Goal: Transaction & Acquisition: Purchase product/service

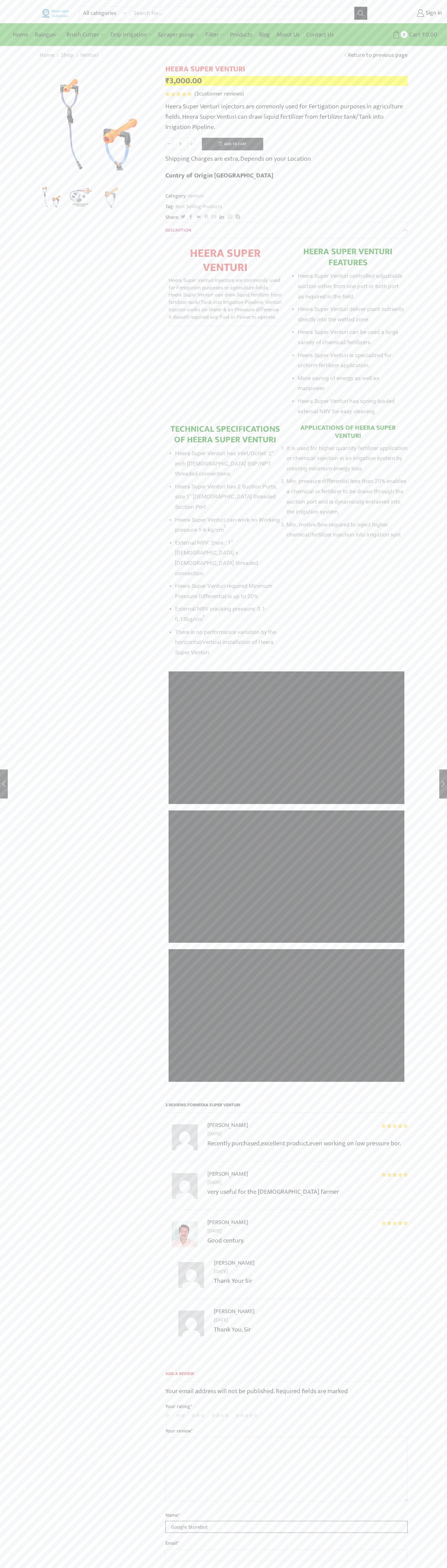
type input "Google Storebot"
click at [233, 144] on button "Add to cart" at bounding box center [232, 144] width 62 height 13
click at [406, 35] on span "Cart" at bounding box center [402, 35] width 13 height 9
click at [403, 35] on span "Cart" at bounding box center [402, 35] width 13 height 9
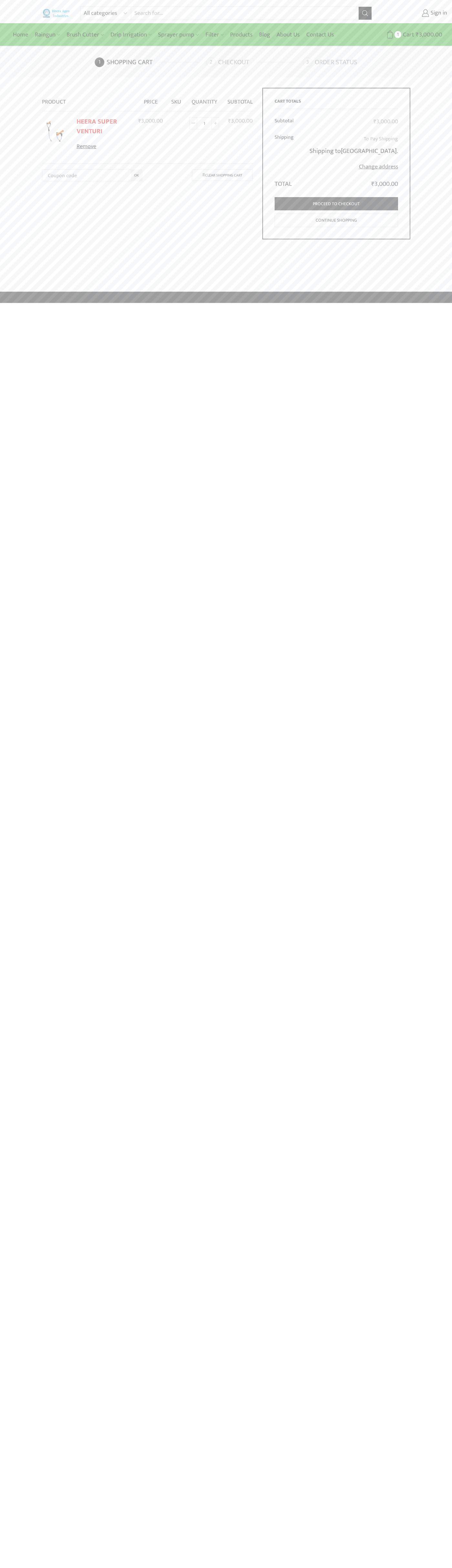
click at [104, 147] on link "Remove" at bounding box center [104, 147] width 54 height 9
